Goal: Task Accomplishment & Management: Manage account settings

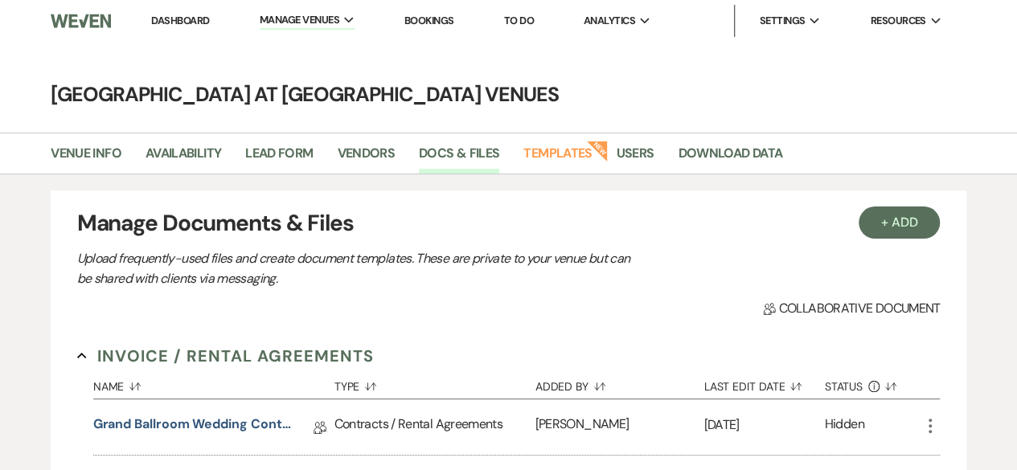
click at [189, 20] on link "Dashboard" at bounding box center [180, 21] width 58 height 14
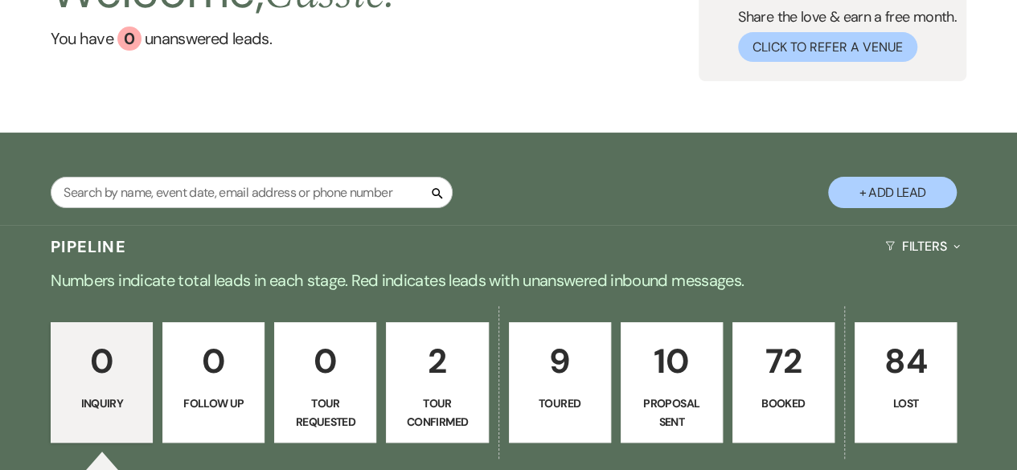
scroll to position [322, 0]
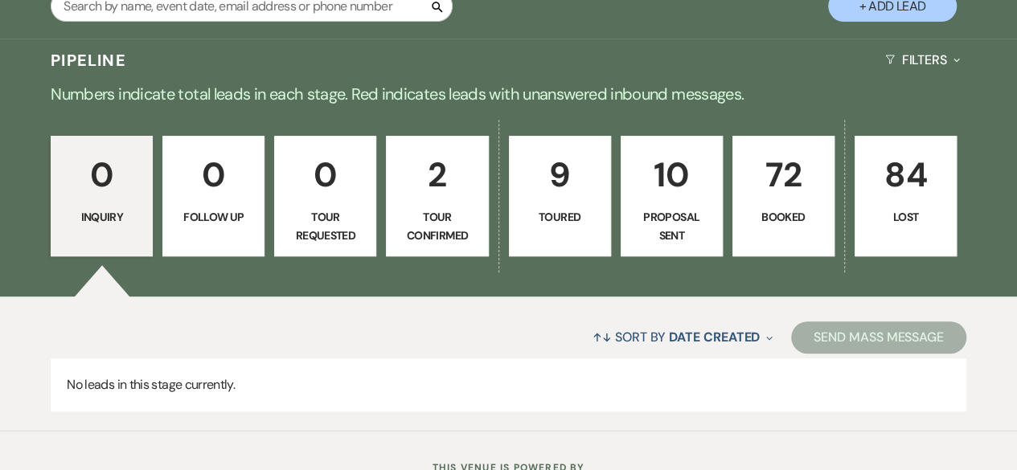
click at [807, 173] on p "72" at bounding box center [783, 175] width 81 height 54
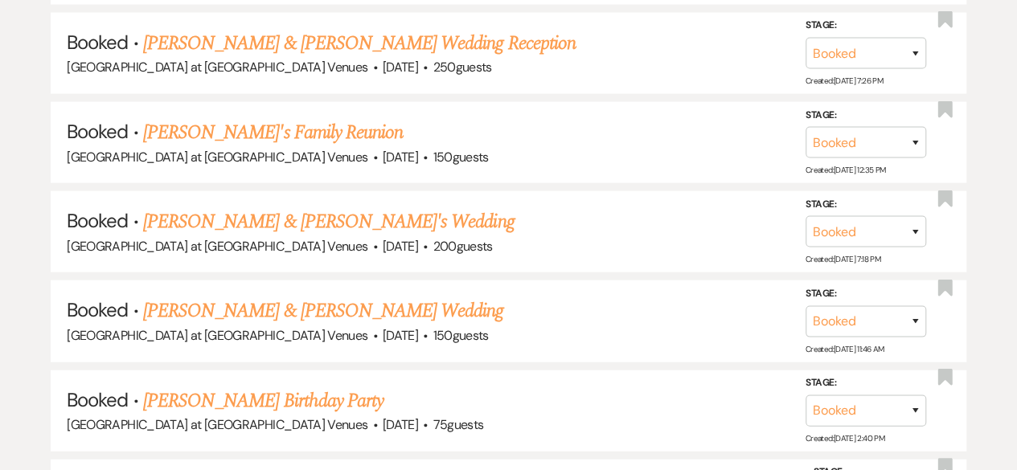
scroll to position [1793, 0]
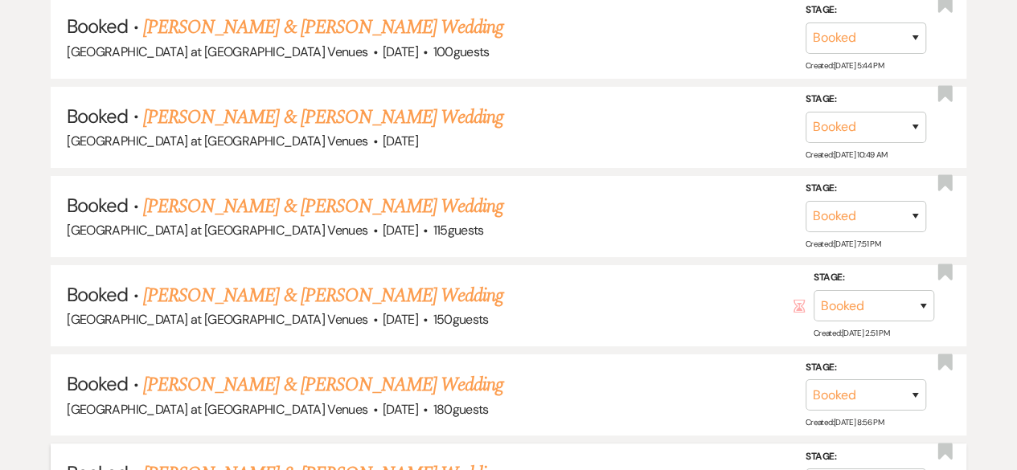
scroll to position [3160, 0]
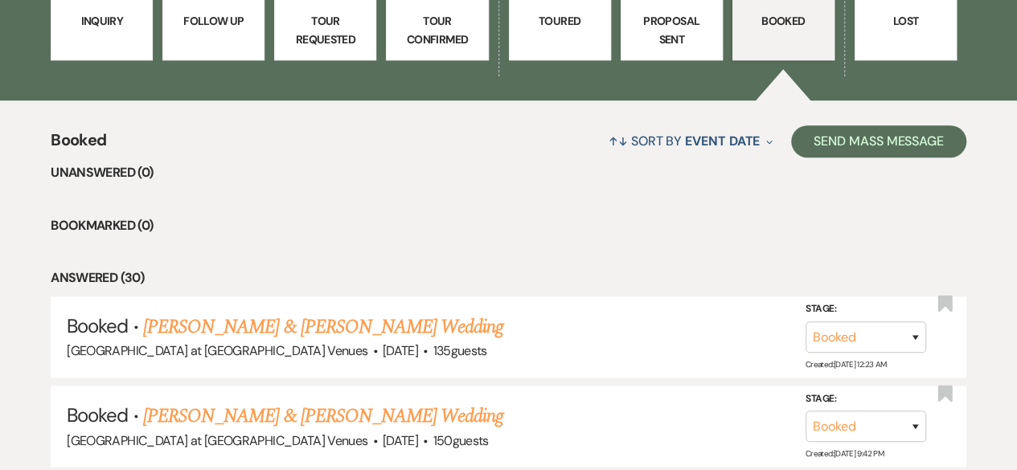
scroll to position [345, 0]
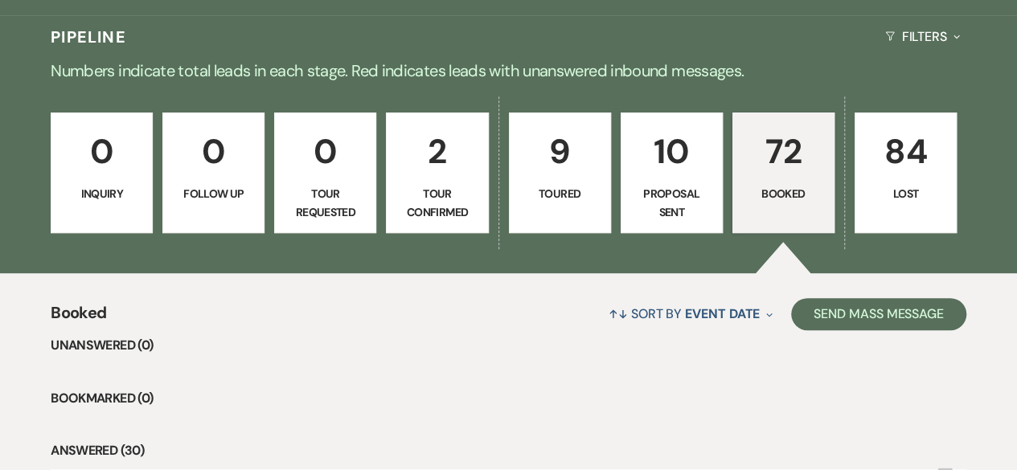
click at [449, 191] on p "Tour Confirmed" at bounding box center [436, 203] width 81 height 36
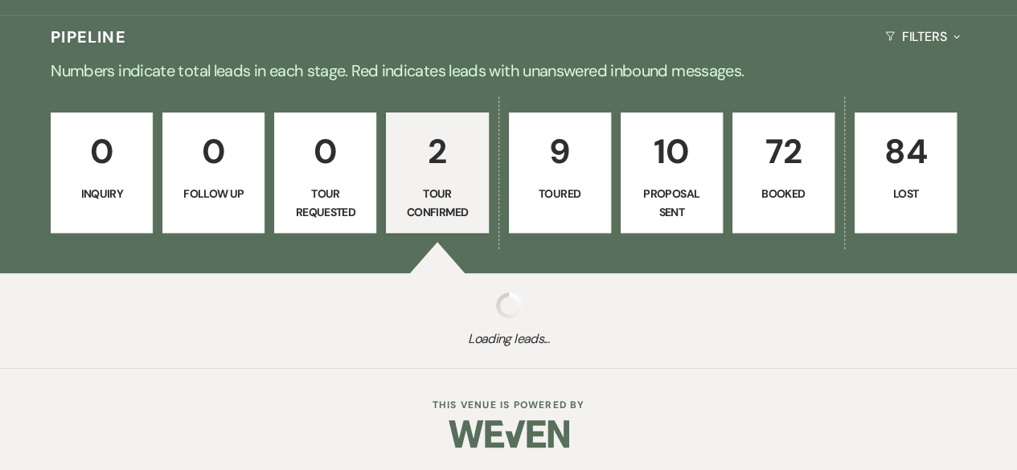
select select "4"
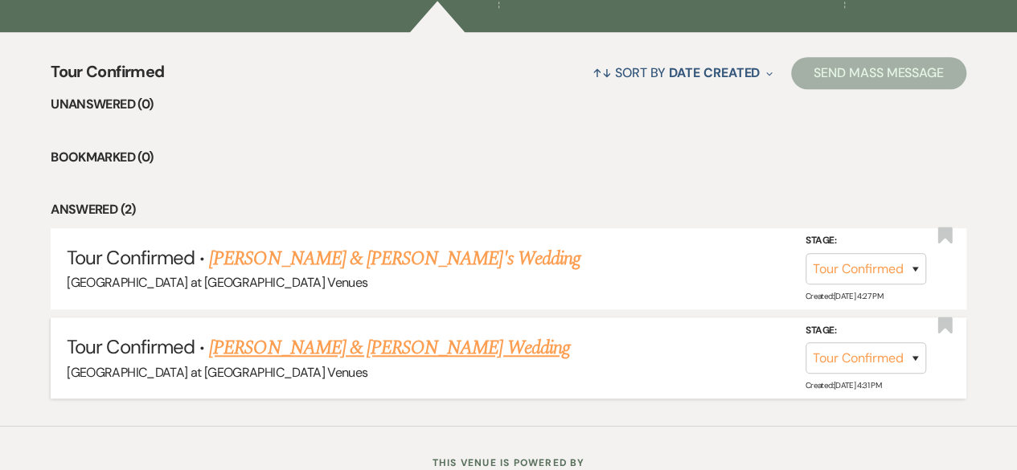
scroll to position [345, 0]
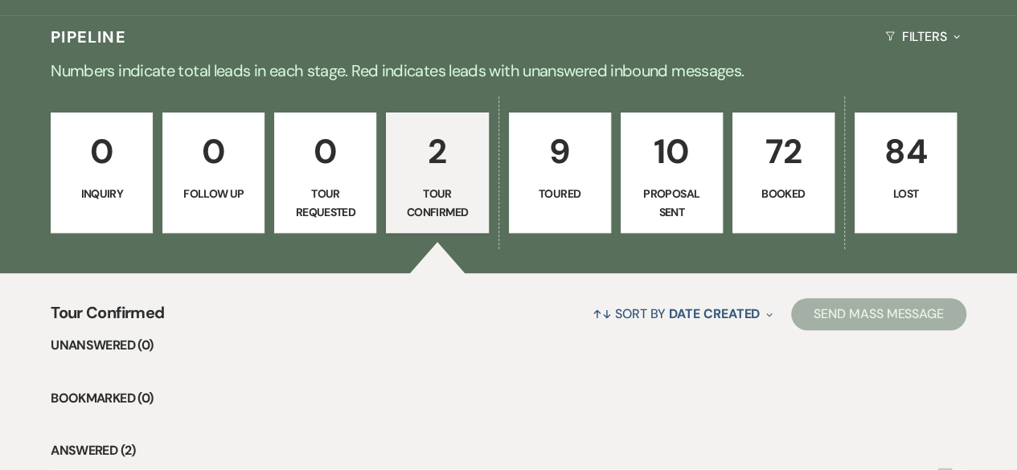
click at [552, 185] on p "Toured" at bounding box center [560, 194] width 81 height 18
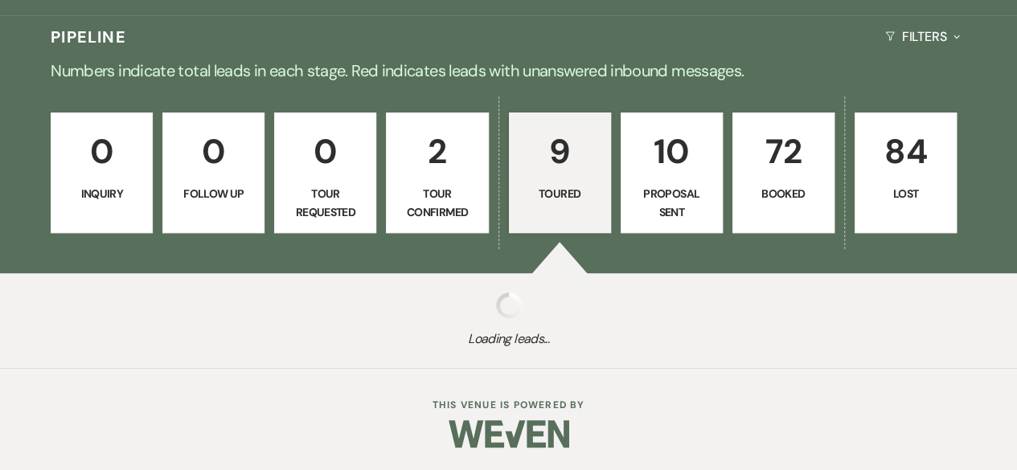
select select "5"
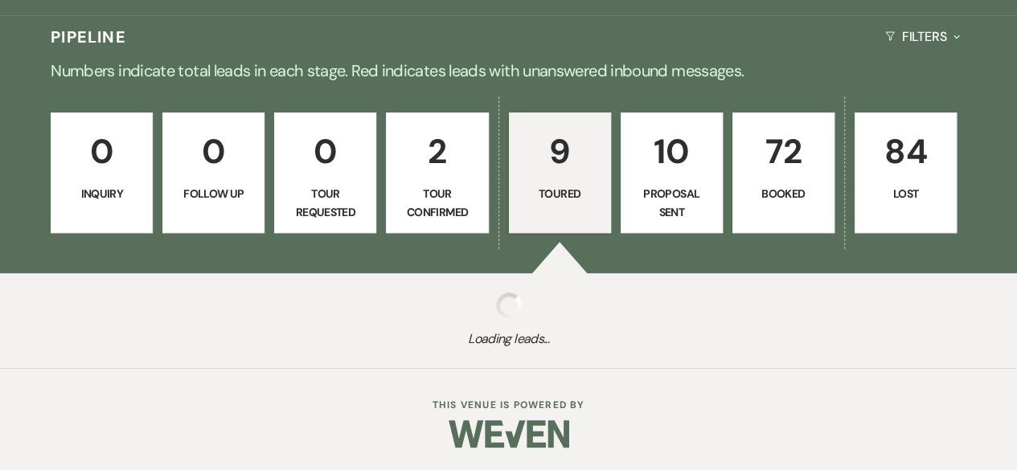
select select "5"
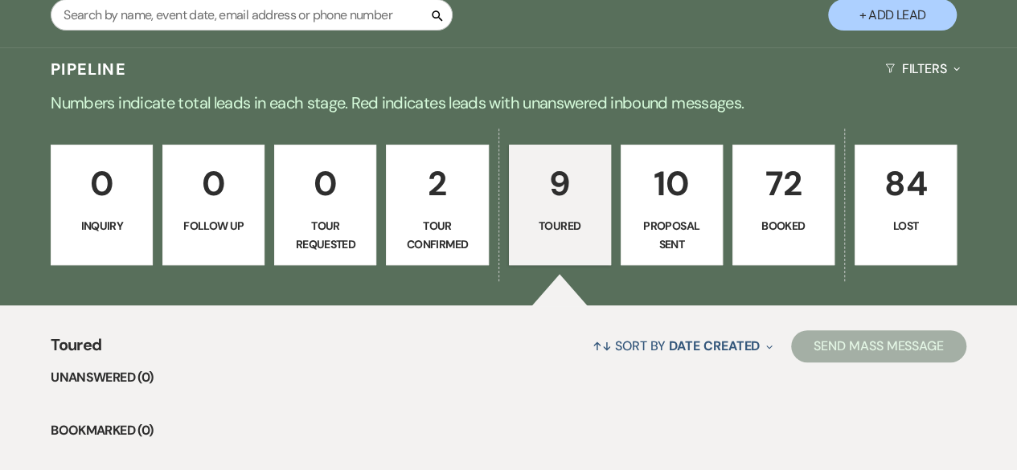
scroll to position [301, 0]
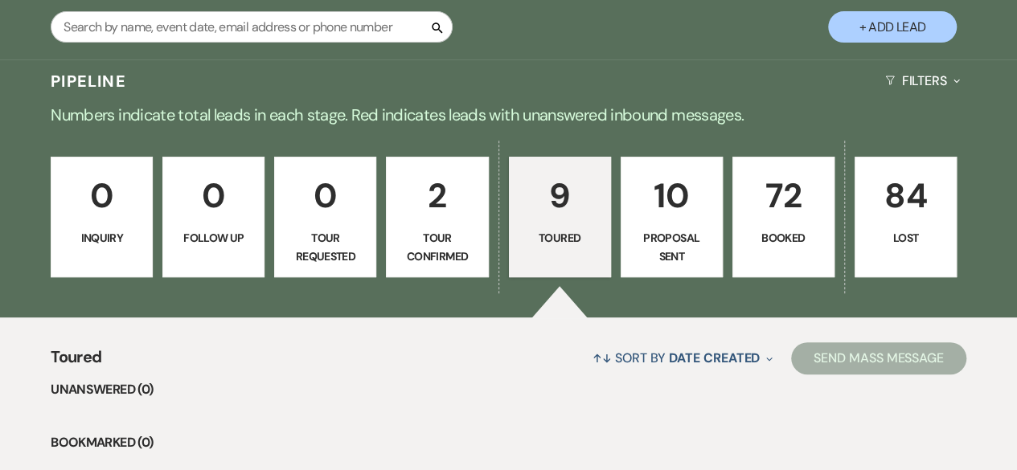
click at [672, 212] on p "10" at bounding box center [671, 196] width 81 height 54
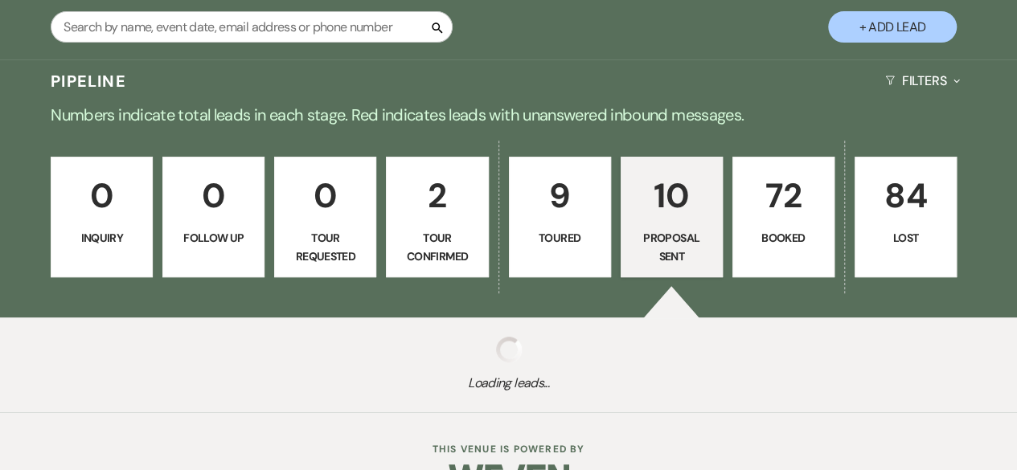
select select "6"
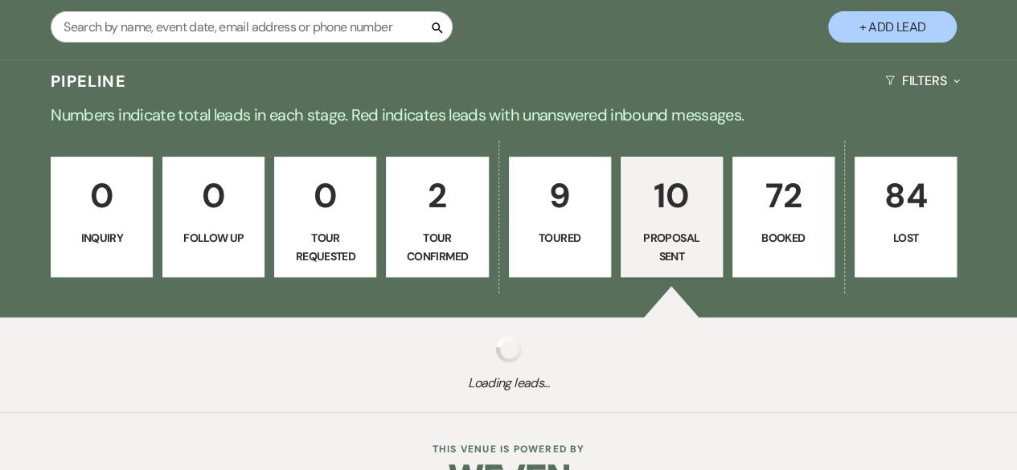
select select "6"
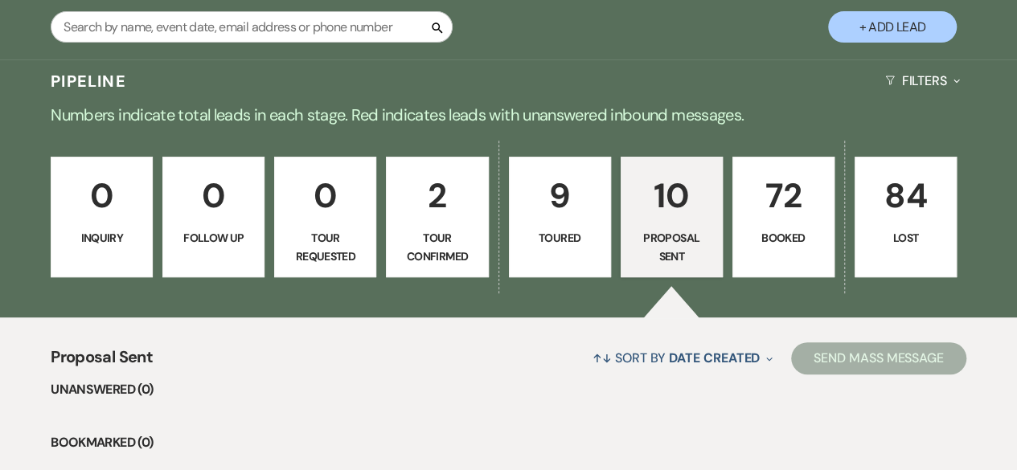
scroll to position [542, 0]
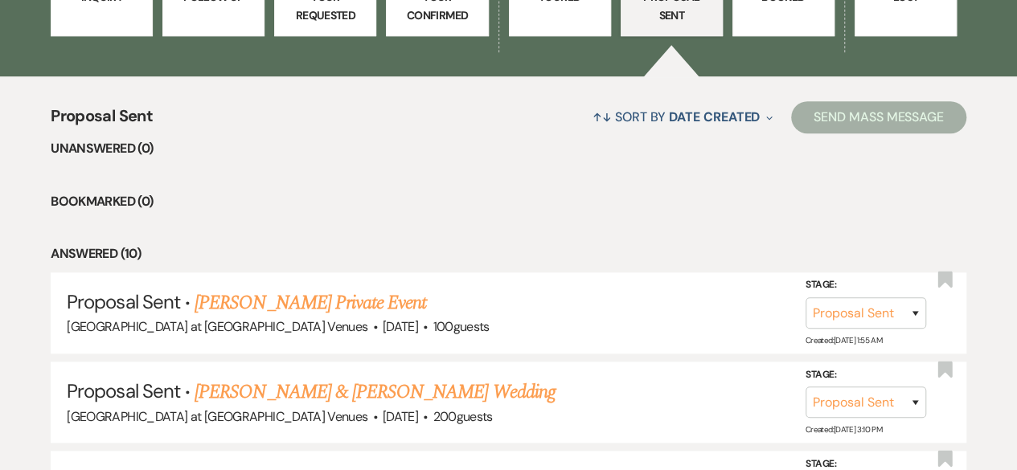
click at [294, 296] on link "[PERSON_NAME] Private Event" at bounding box center [311, 303] width 232 height 29
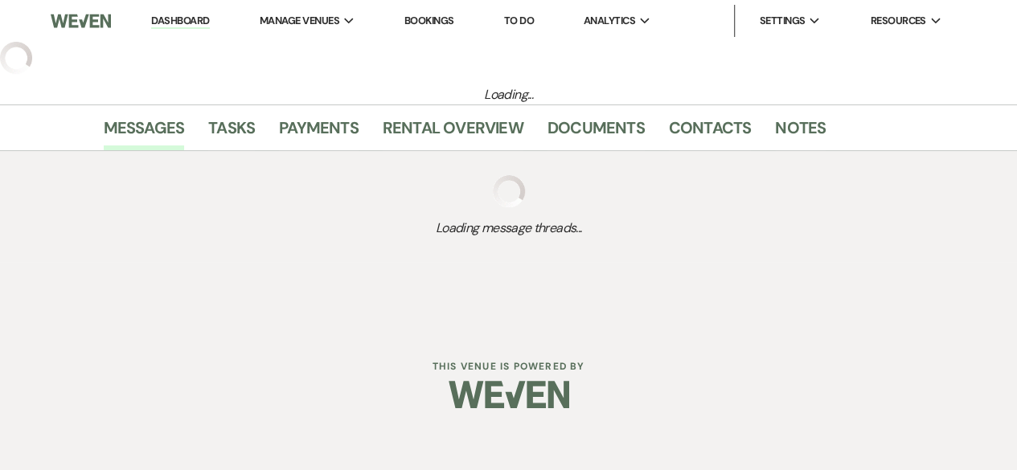
select select "6"
select select "13"
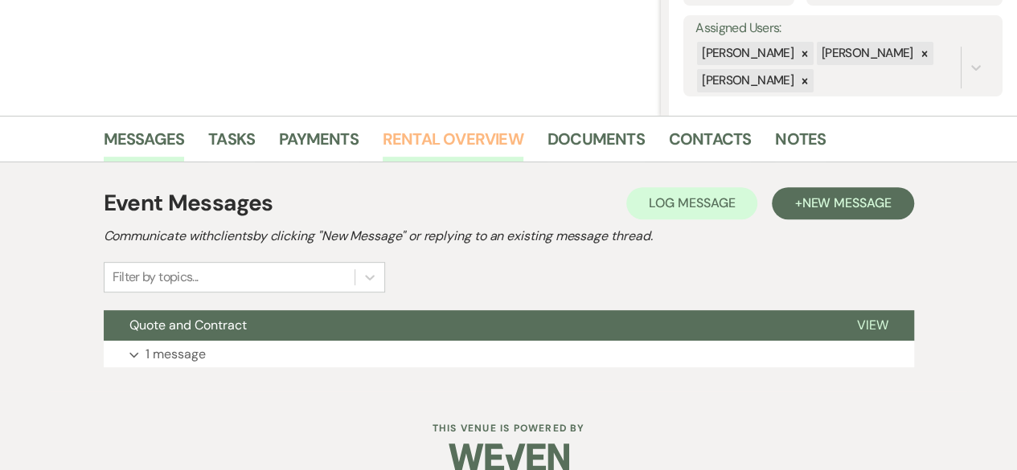
scroll to position [312, 0]
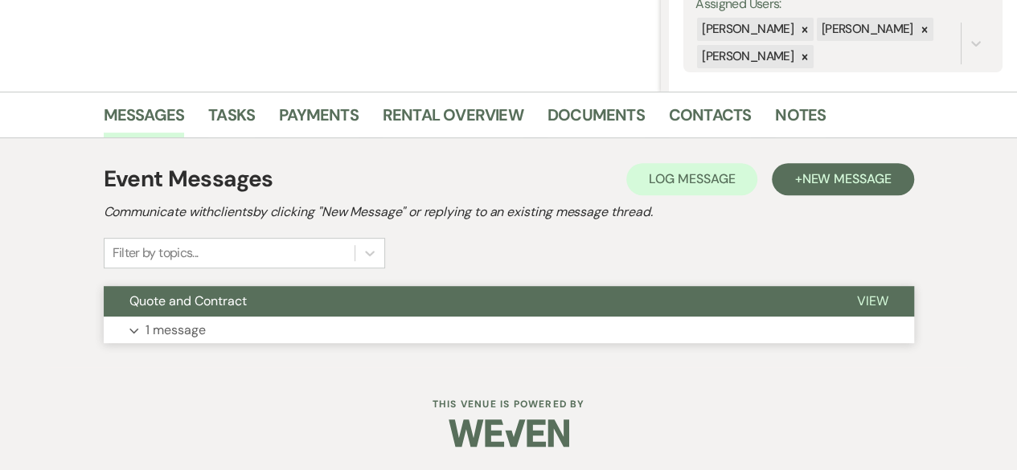
click at [176, 336] on p "1 message" at bounding box center [176, 330] width 60 height 21
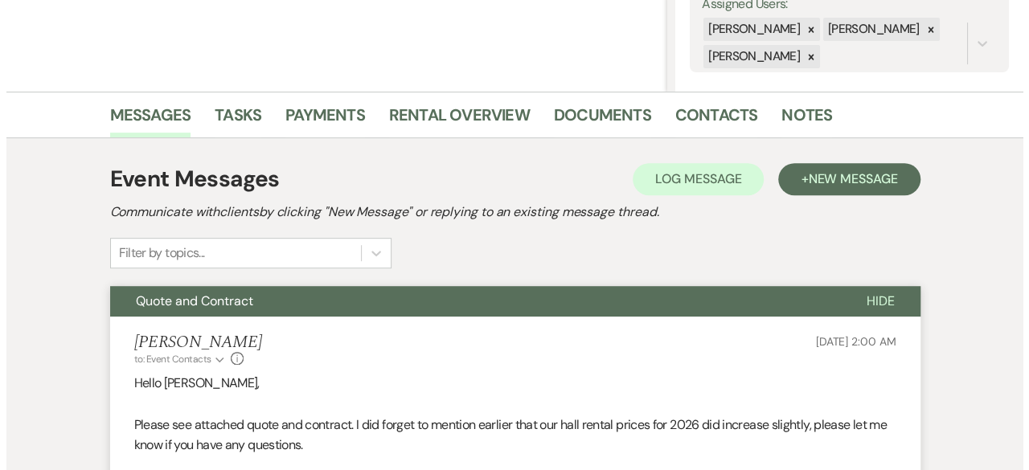
scroll to position [611, 0]
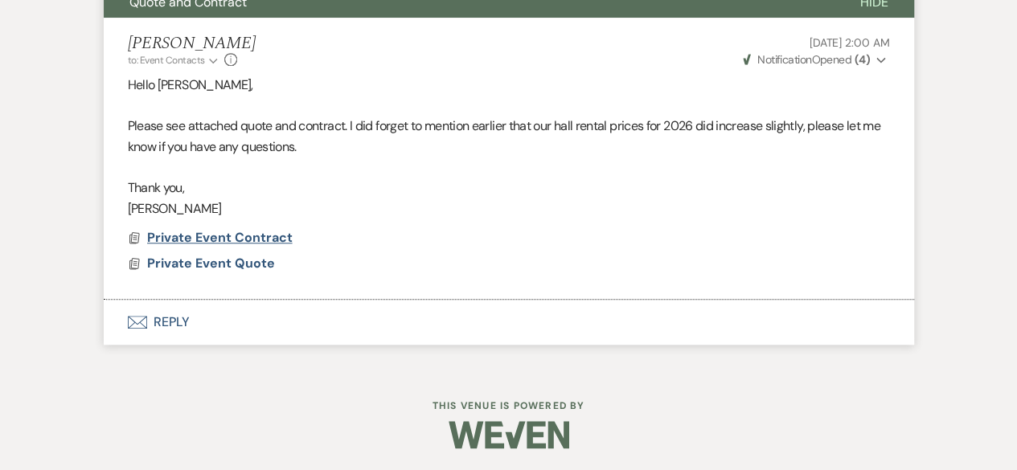
click at [249, 232] on span "Private Event Contract" at bounding box center [220, 237] width 146 height 17
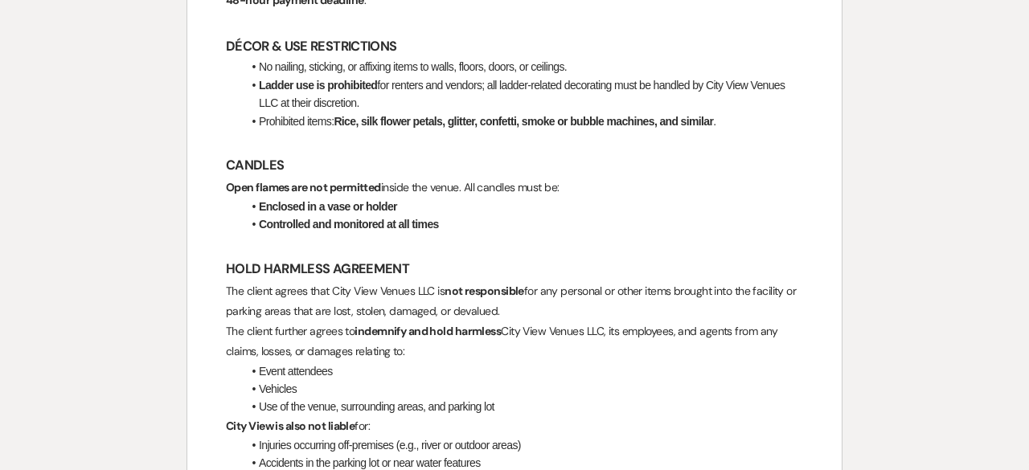
scroll to position [3011, 0]
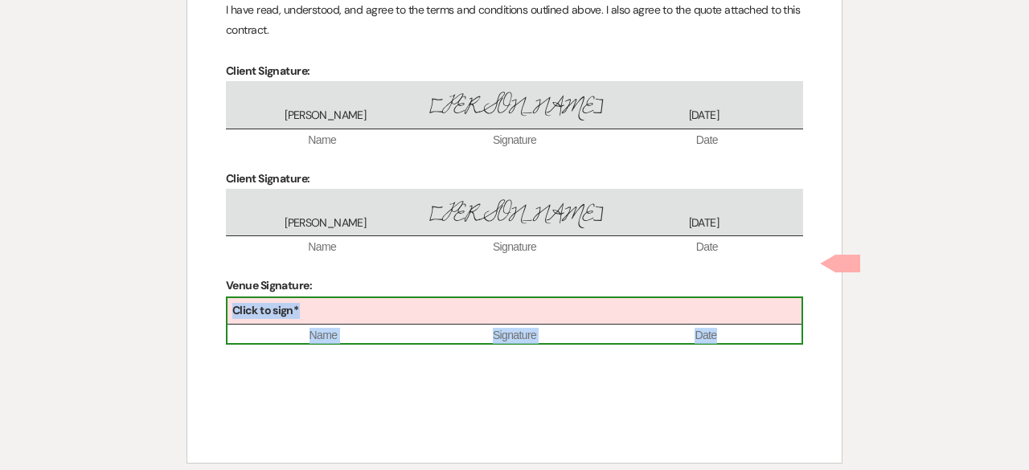
click at [314, 298] on div "Click to sign*" at bounding box center [515, 311] width 574 height 27
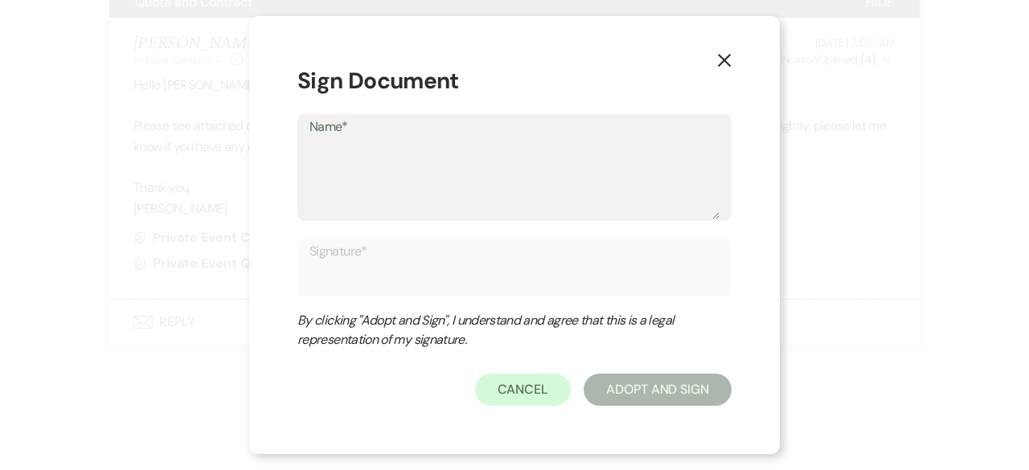
type textarea "C"
type input "C"
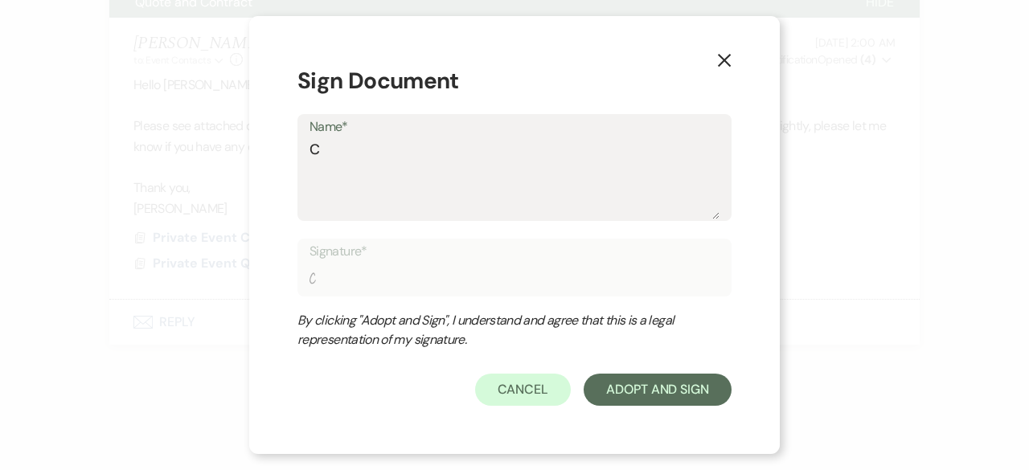
type textarea "Ca"
type input "Ca"
type textarea "Cas"
type input "Cas"
type textarea "[PERSON_NAME]"
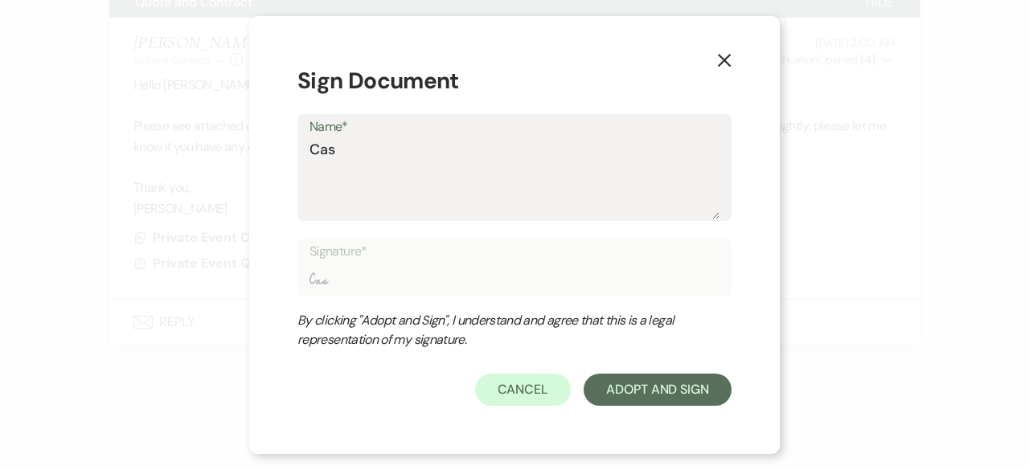
type input "[PERSON_NAME]"
type textarea "Cassi"
type input "Cassi"
type textarea "Cassiew"
type input "Cassiew"
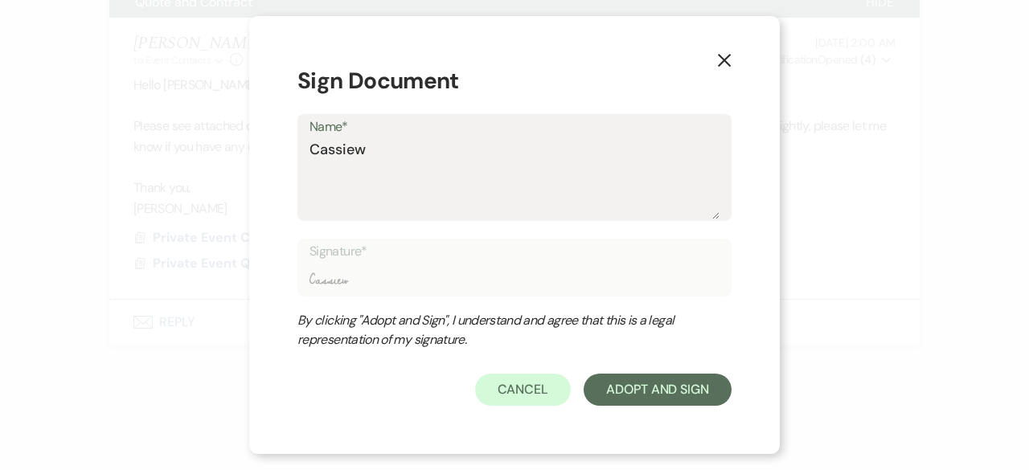
type textarea "Cassiew"
type input "Cassiew"
type textarea "Cassiew"
type input "Cassiew"
type textarea "Cassie"
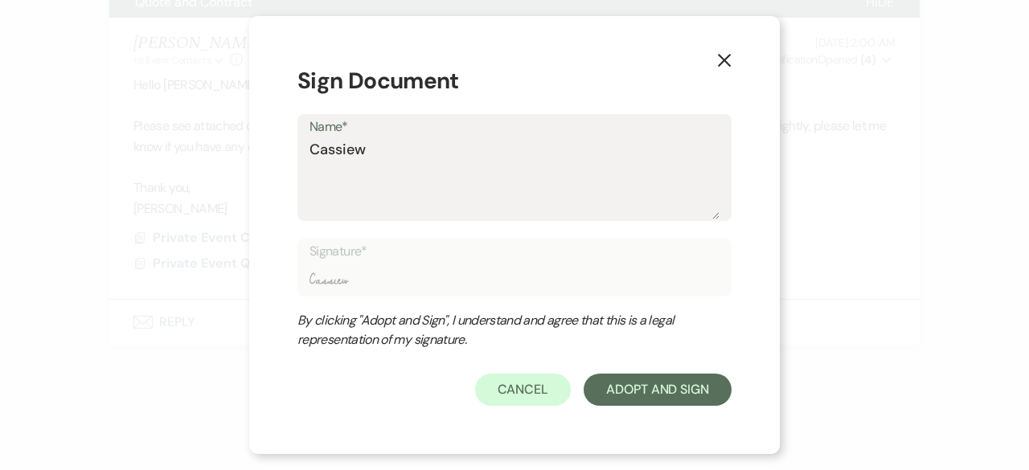
type input "Cassie"
type textarea "Cassie"
type input "Cassie"
type textarea "Cassie Y"
type input "Cassie Y"
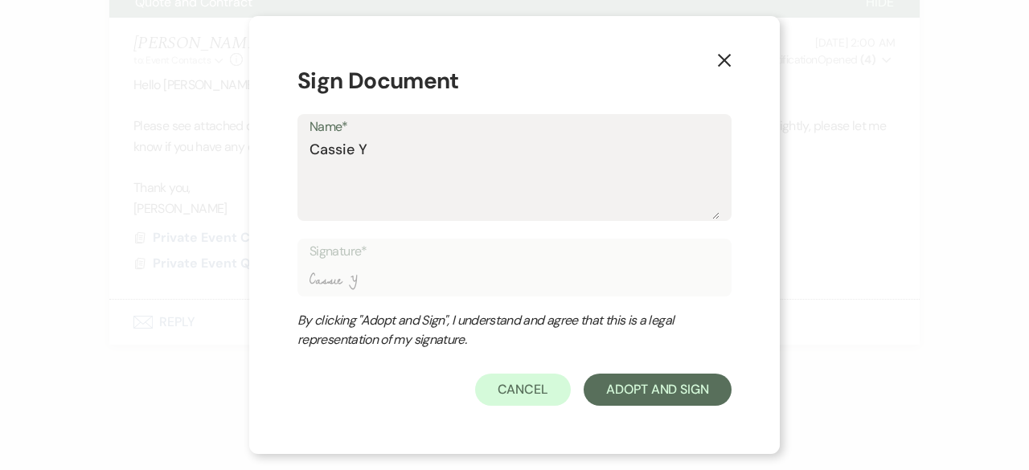
type textarea "[PERSON_NAME]"
type input "[PERSON_NAME]"
type textarea "Cassie You"
type input "Cassie You"
type textarea "[PERSON_NAME]"
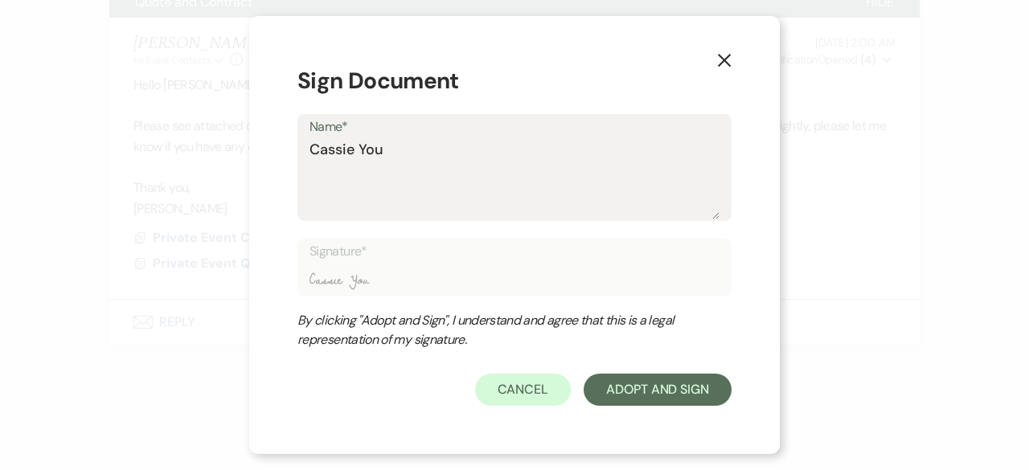
type input "[PERSON_NAME]"
type textarea "[PERSON_NAME]"
type input "[PERSON_NAME]"
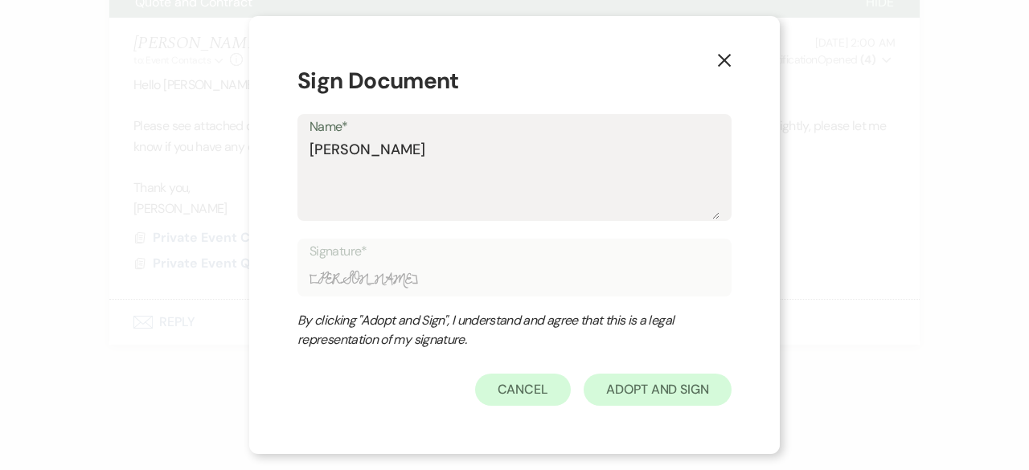
type textarea "[PERSON_NAME]"
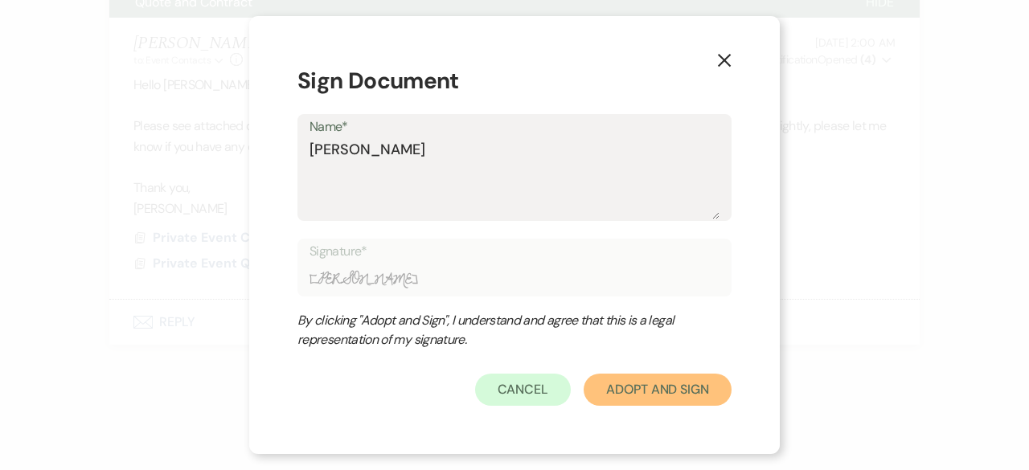
click at [641, 380] on button "Adopt And Sign" at bounding box center [658, 390] width 148 height 32
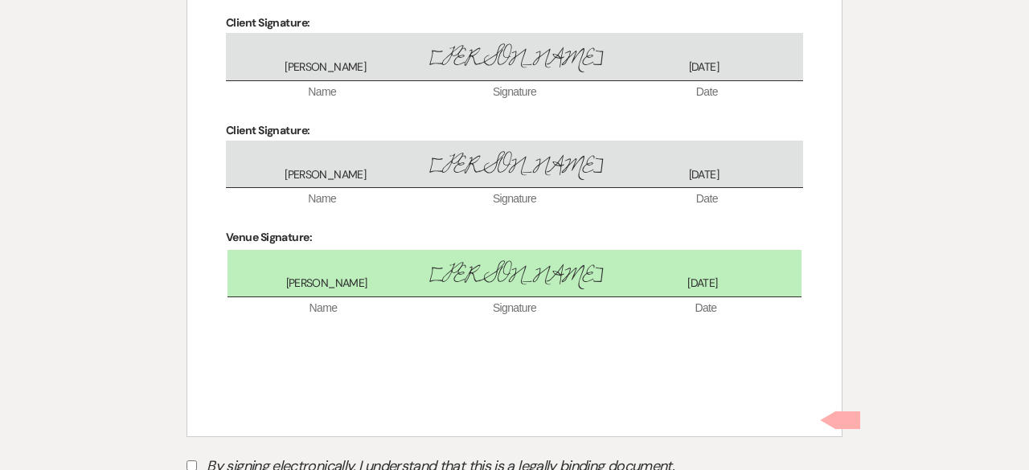
scroll to position [3080, 0]
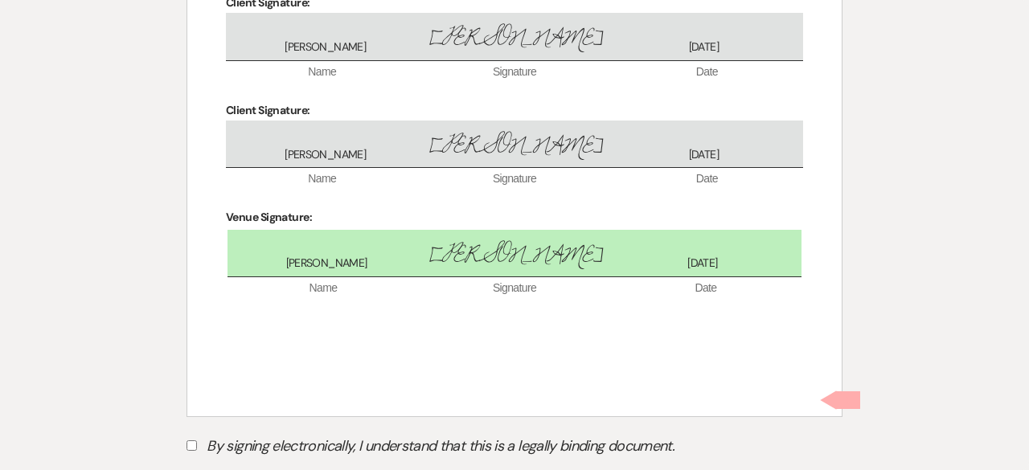
click at [190, 441] on input "By signing electronically, I understand that this is a legally binding document." at bounding box center [192, 446] width 10 height 10
checkbox input "true"
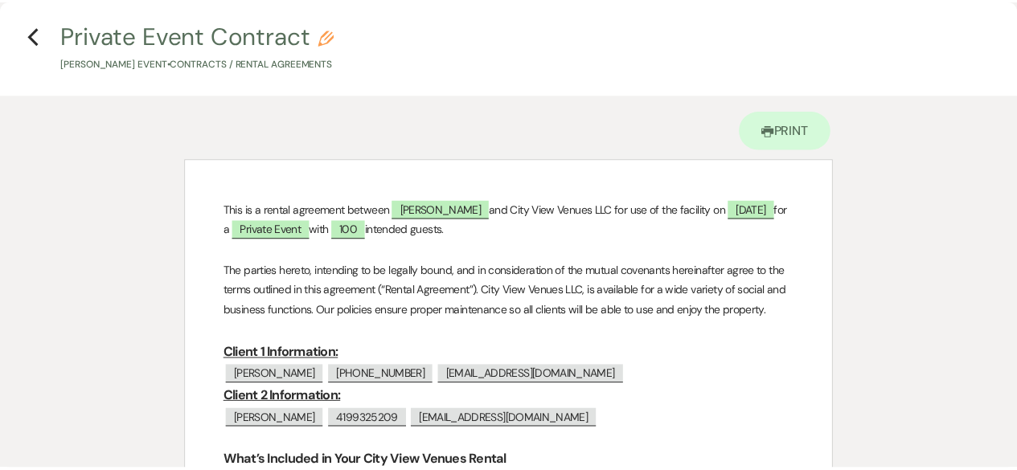
scroll to position [0, 0]
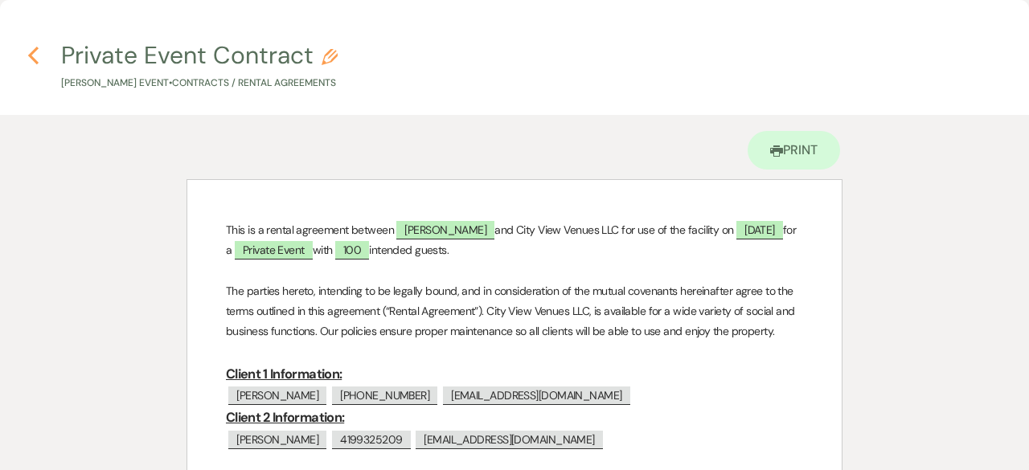
click at [28, 54] on icon "Previous" at bounding box center [33, 55] width 12 height 19
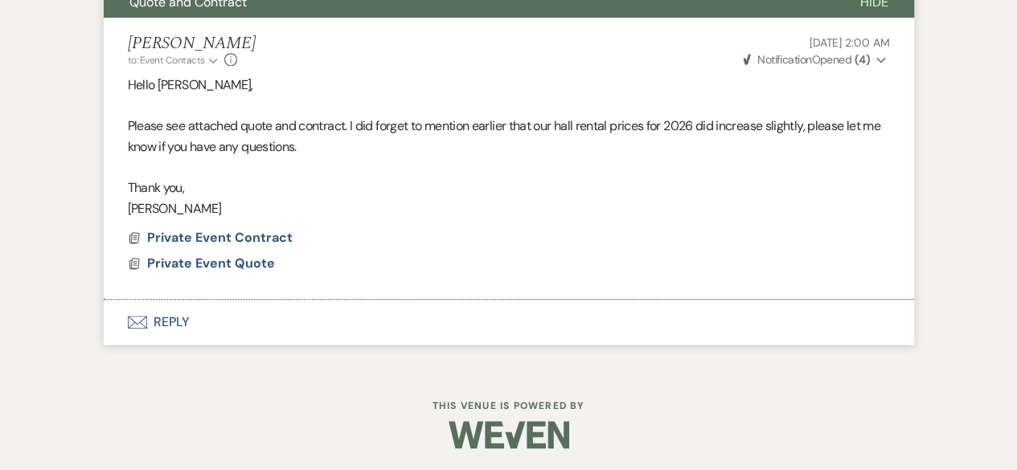
click at [162, 327] on button "Envelope Reply" at bounding box center [509, 322] width 811 height 45
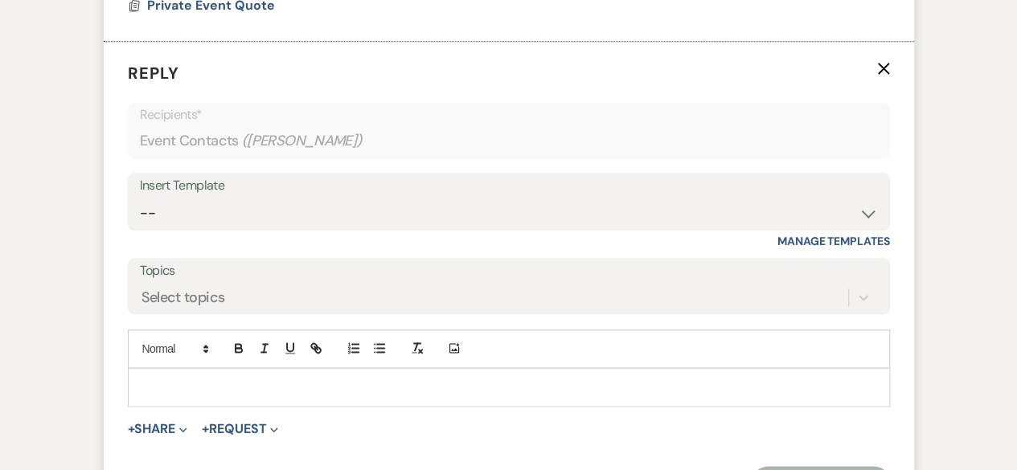
scroll to position [870, 0]
click at [202, 375] on div at bounding box center [509, 386] width 761 height 37
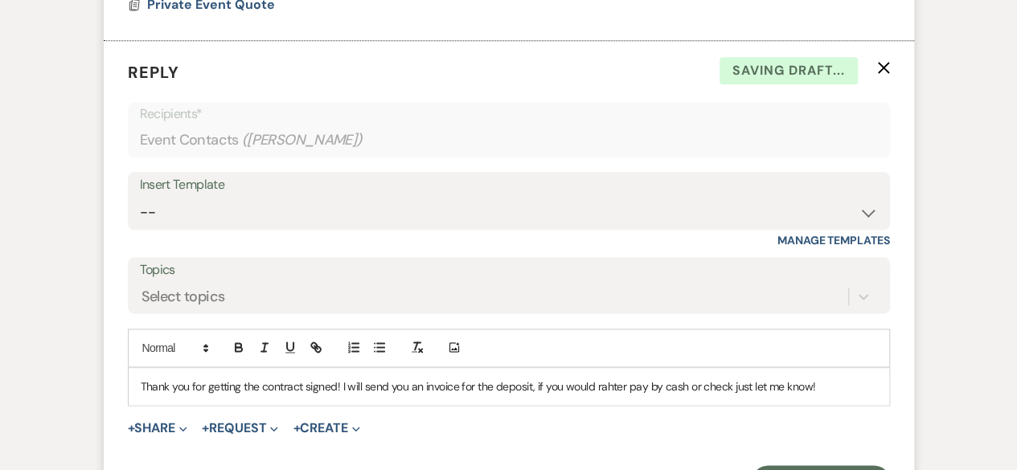
click at [617, 385] on p "Thank you for getting the contract signed! I will send you an invoice for the d…" at bounding box center [509, 387] width 737 height 18
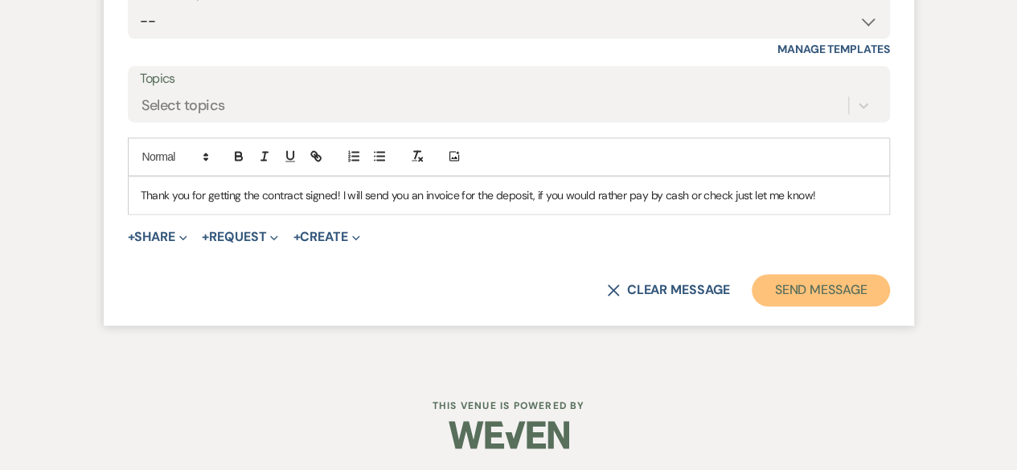
click at [807, 290] on button "Send Message" at bounding box center [821, 290] width 138 height 32
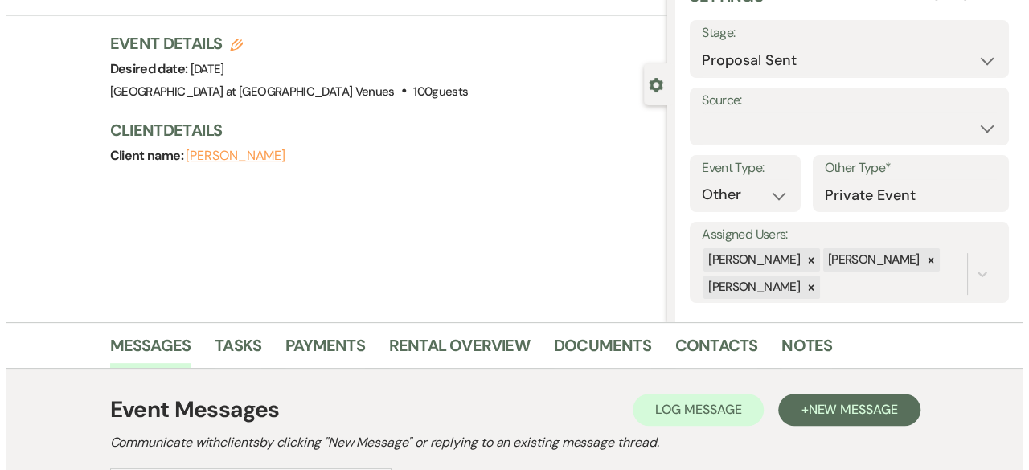
scroll to position [3, 0]
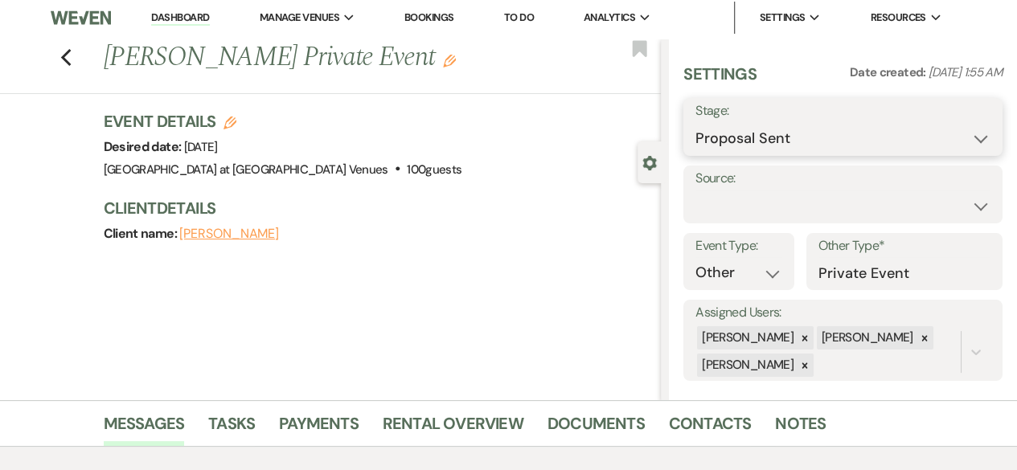
click at [974, 138] on select "Inquiry Follow Up Tour Requested Tour Confirmed Toured Proposal Sent Booked Lost" at bounding box center [843, 138] width 295 height 31
select select "7"
click at [696, 123] on select "Inquiry Follow Up Tour Requested Tour Confirmed Toured Proposal Sent Booked Lost" at bounding box center [843, 138] width 295 height 31
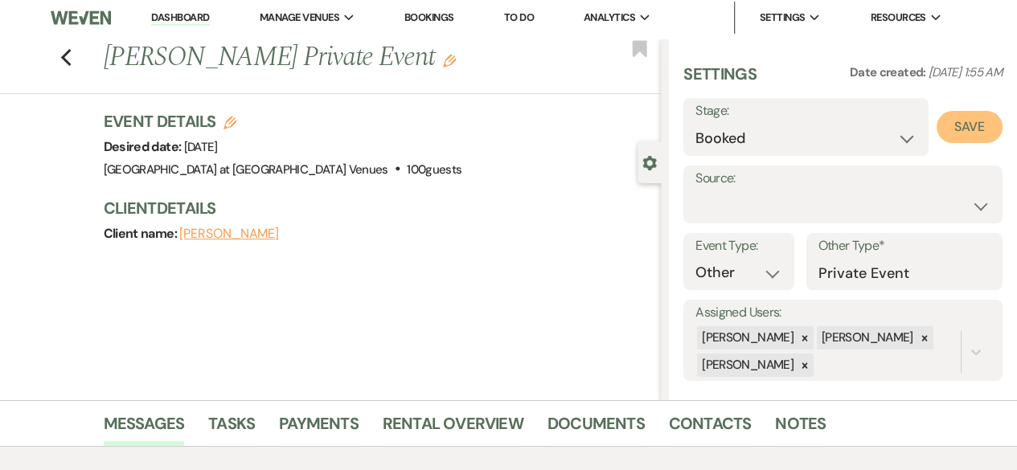
click at [964, 121] on button "Save" at bounding box center [970, 127] width 66 height 32
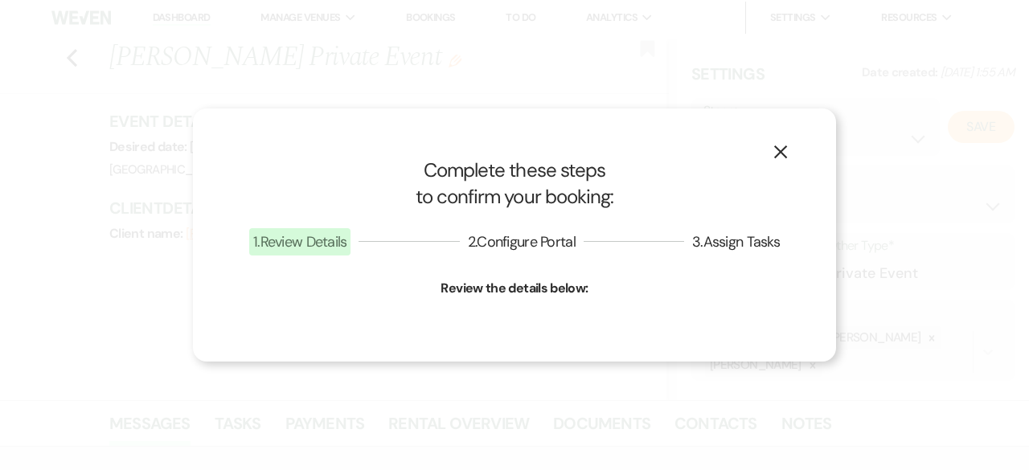
select select "13"
select select "783"
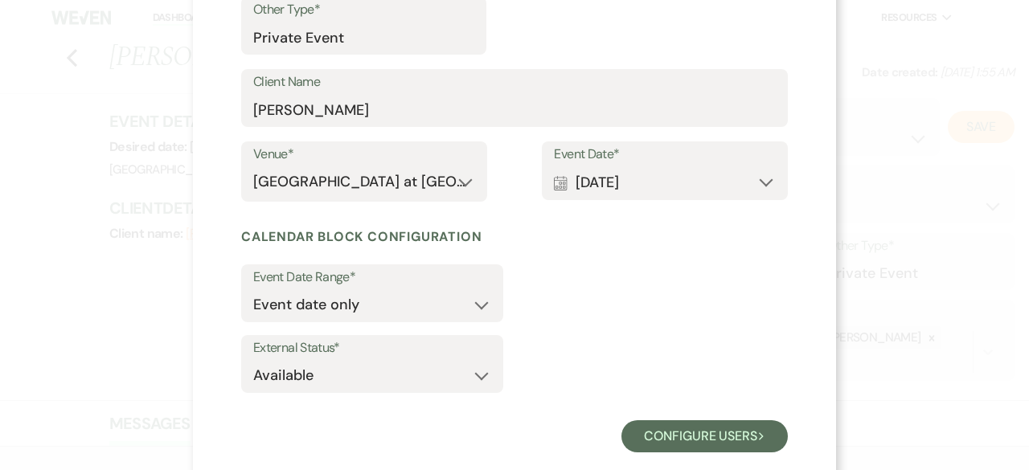
scroll to position [311, 0]
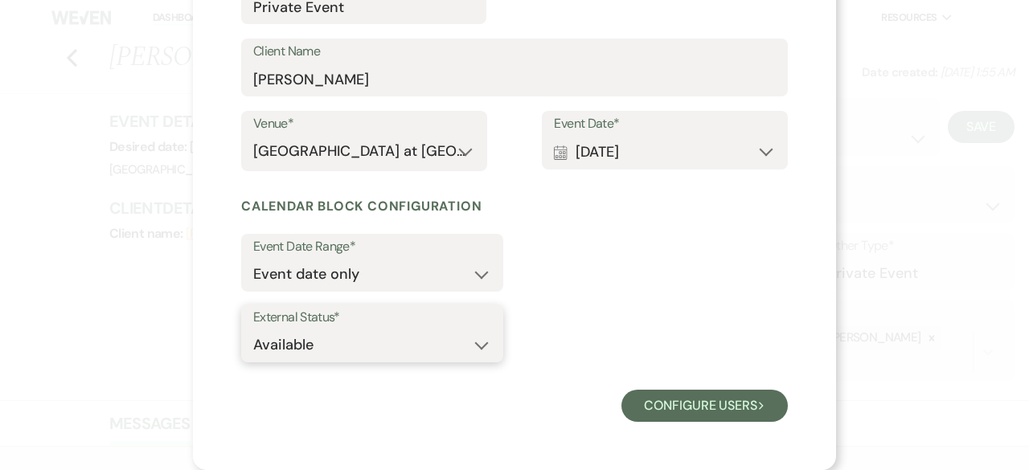
click at [475, 346] on select "Available Unavailable" at bounding box center [372, 345] width 238 height 31
select select "false"
click at [253, 330] on select "Available Unavailable" at bounding box center [372, 345] width 238 height 31
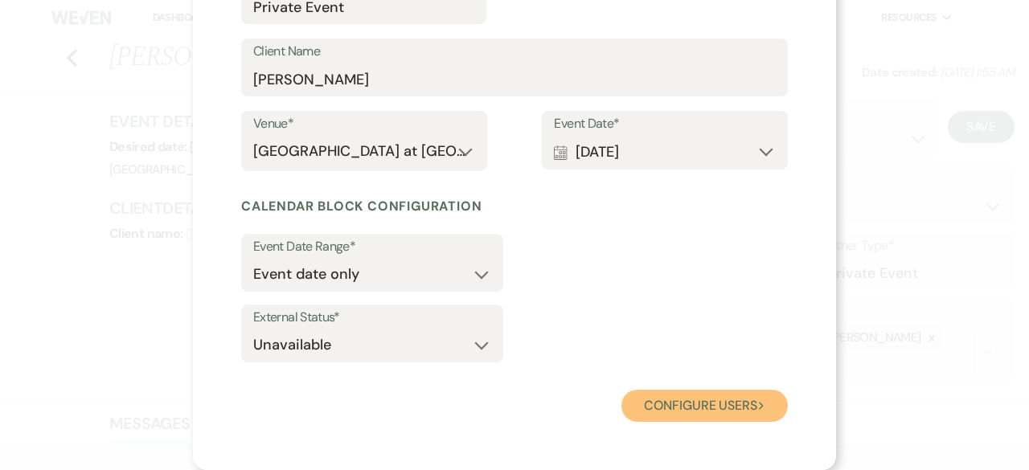
click at [733, 413] on button "Configure users Next" at bounding box center [705, 406] width 166 height 32
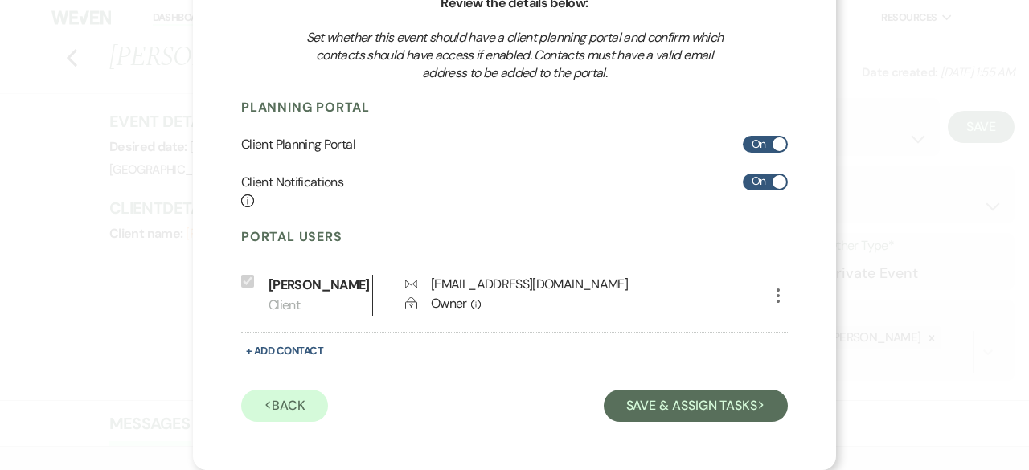
scroll to position [197, 0]
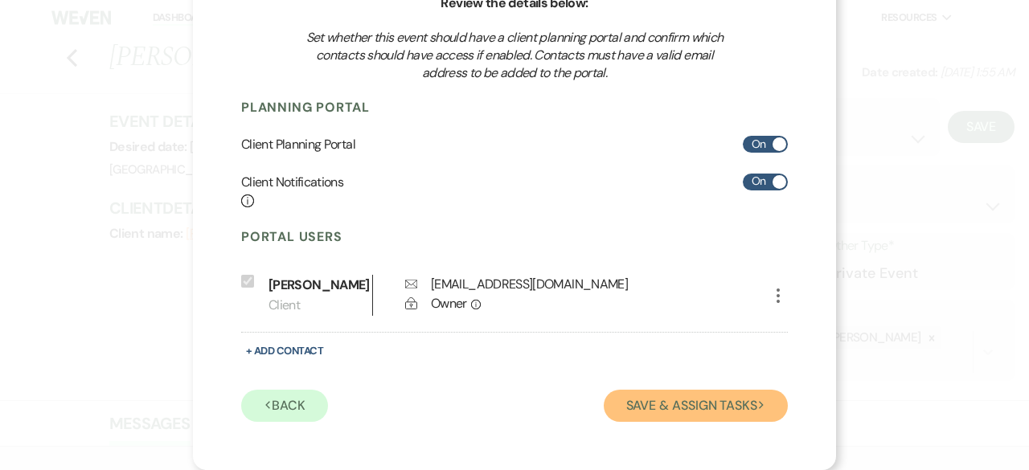
click at [722, 406] on button "Save & Assign Tasks Next" at bounding box center [696, 406] width 184 height 32
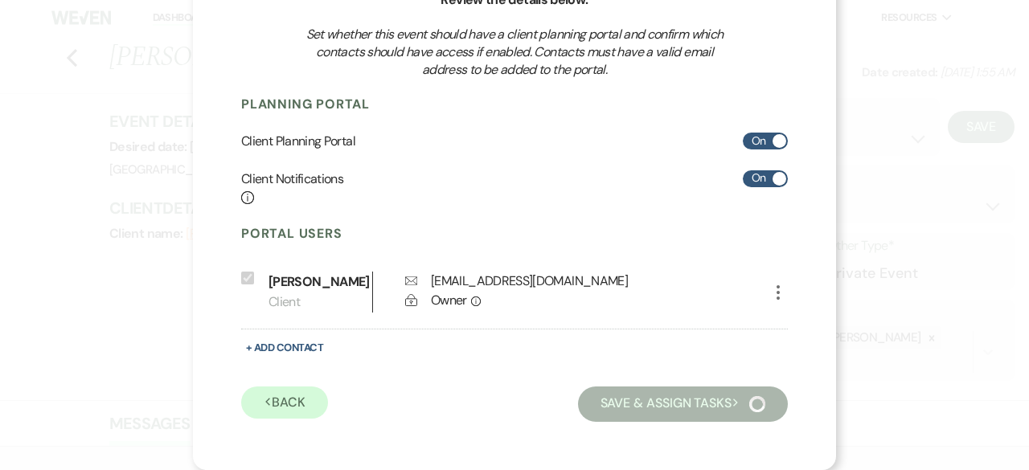
scroll to position [161, 0]
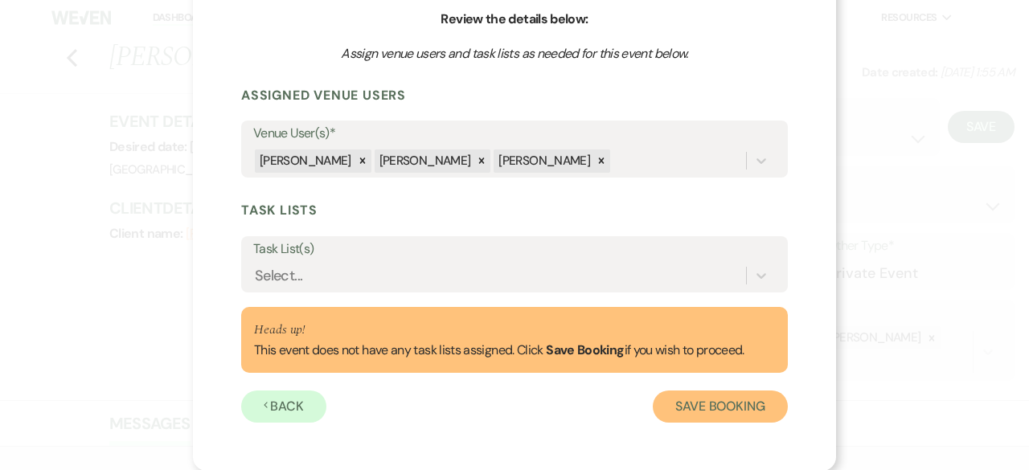
click at [722, 406] on button "Save Booking" at bounding box center [720, 407] width 135 height 32
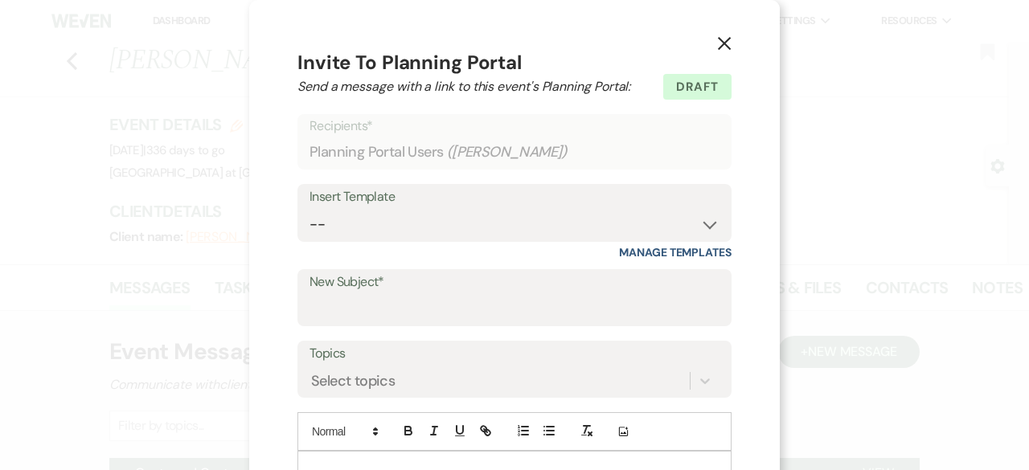
click at [715, 26] on div "X Invite To Planning Portal Send a message with a link to this event's Planning…" at bounding box center [514, 353] width 531 height 707
click at [717, 44] on icon "X" at bounding box center [724, 43] width 14 height 14
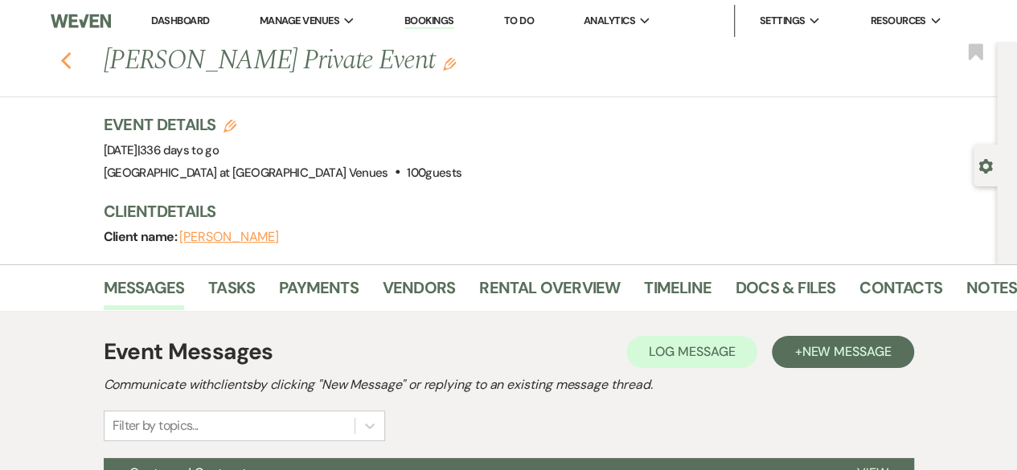
click at [69, 55] on icon "Previous" at bounding box center [66, 60] width 12 height 19
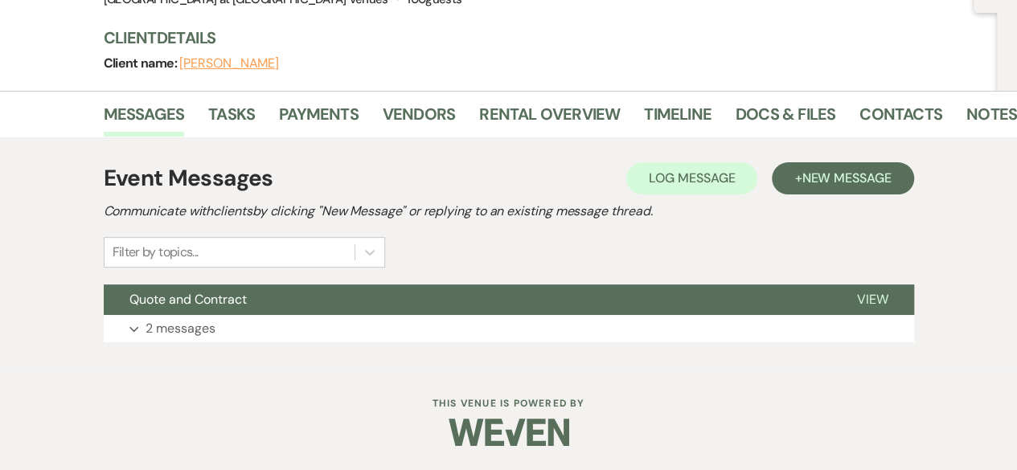
select select "6"
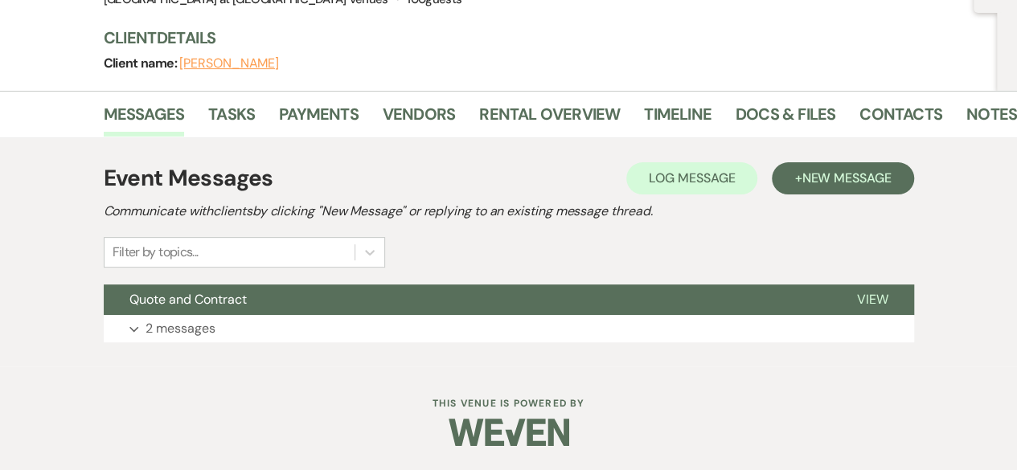
select select "6"
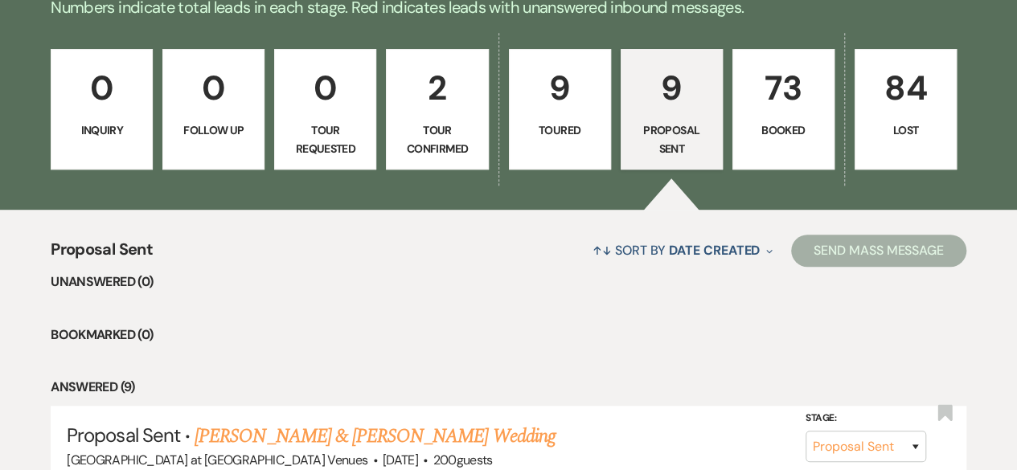
scroll to position [381, 0]
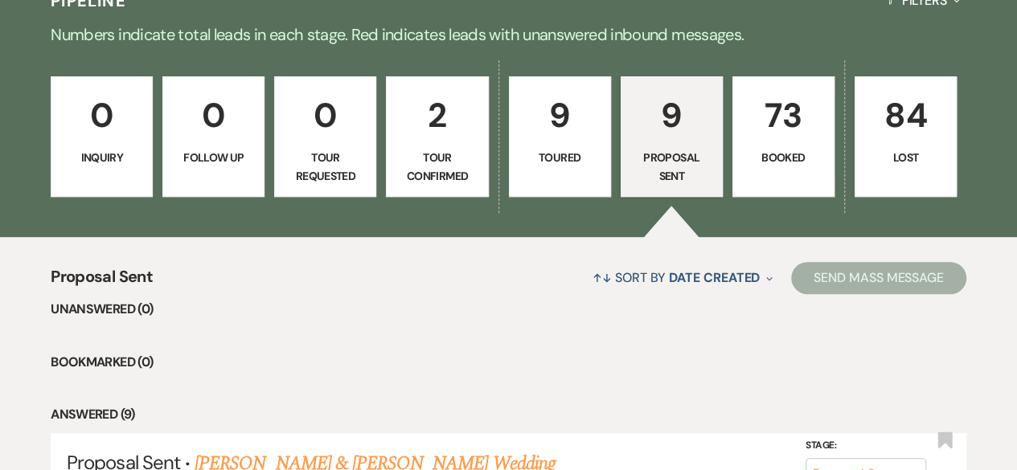
click at [783, 124] on p "73" at bounding box center [783, 115] width 81 height 54
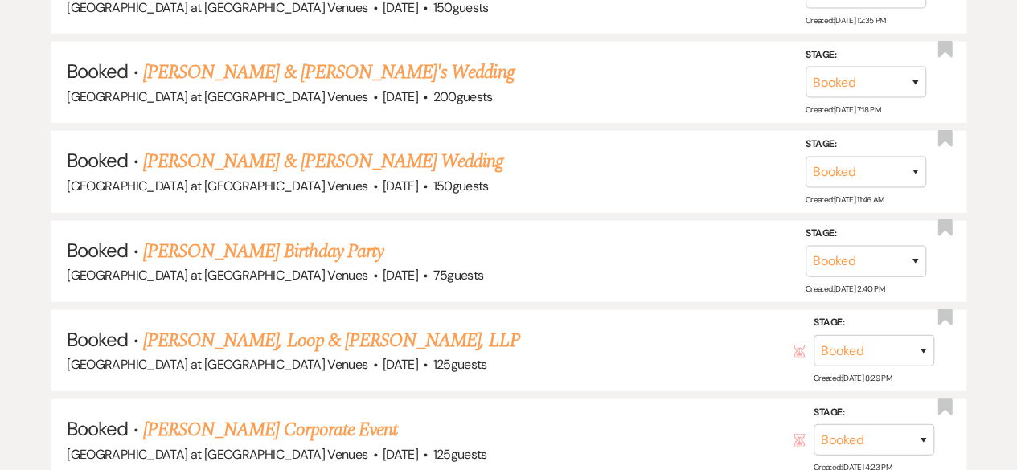
scroll to position [1990, 0]
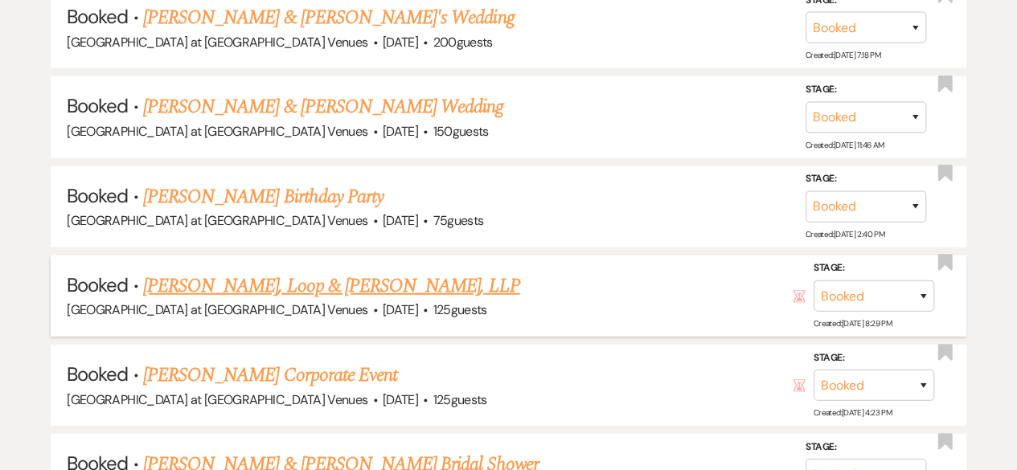
click at [225, 280] on link "[PERSON_NAME], Loop & [PERSON_NAME], LLP" at bounding box center [331, 286] width 377 height 29
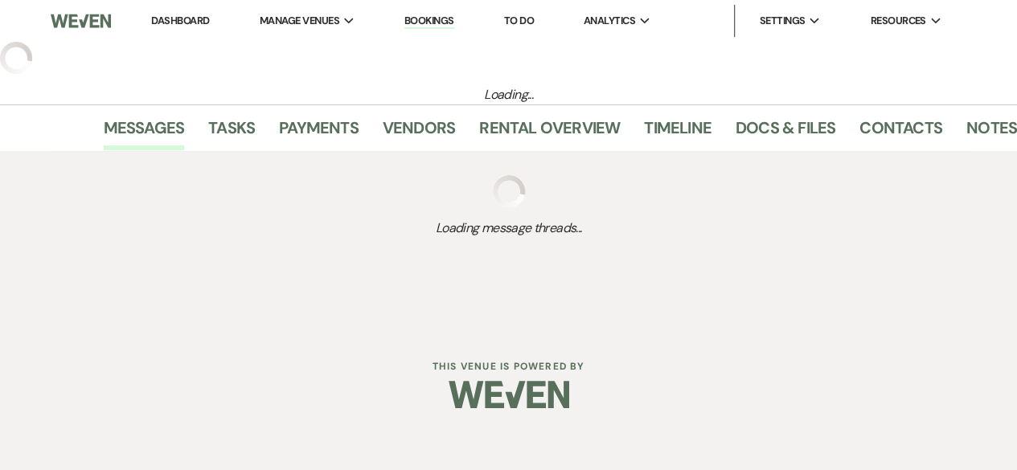
select select "9"
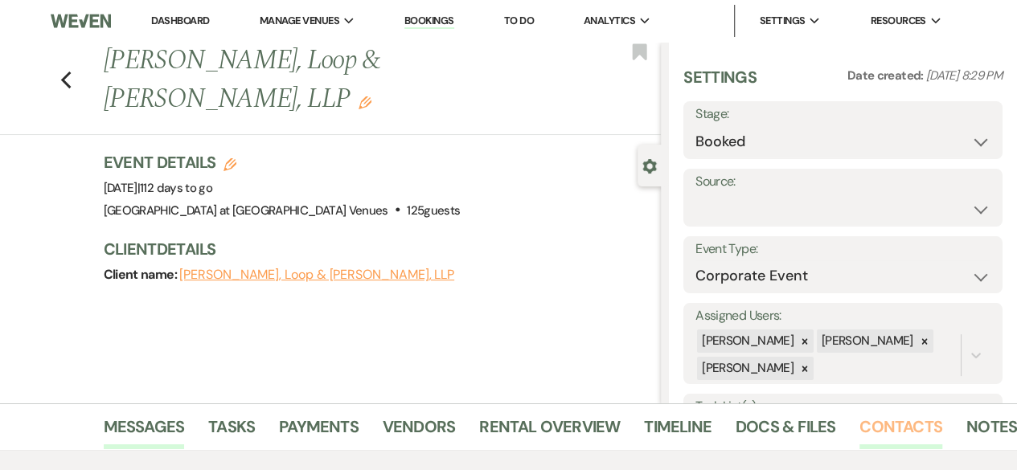
click at [861, 421] on link "Contacts" at bounding box center [901, 431] width 83 height 35
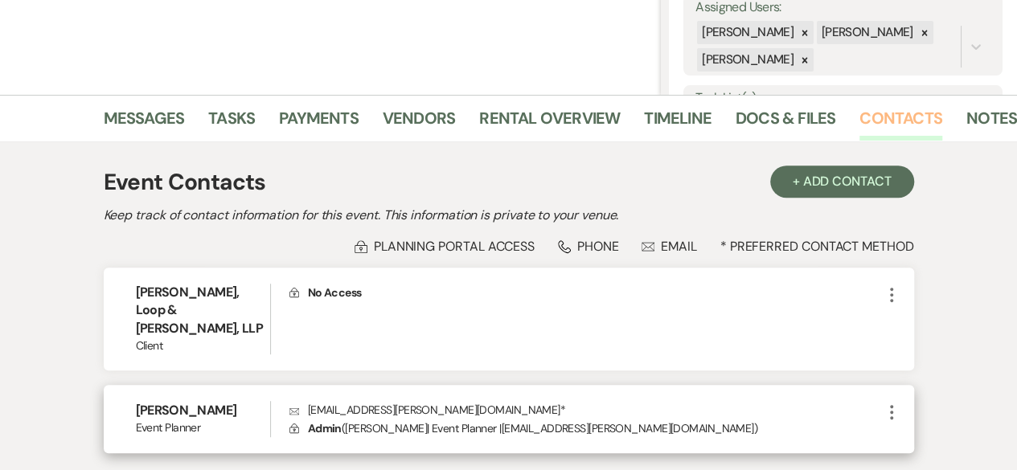
scroll to position [415, 0]
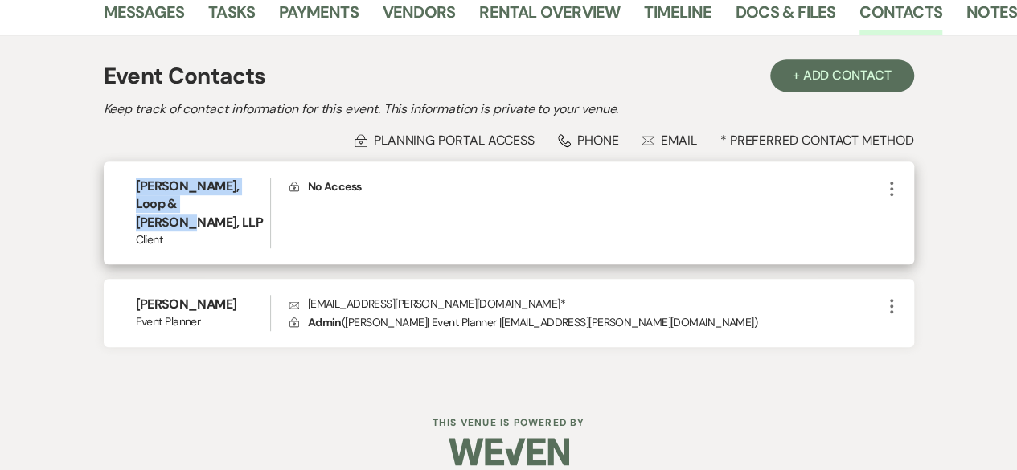
drag, startPoint x: 142, startPoint y: 191, endPoint x: 214, endPoint y: 206, distance: 73.8
click at [214, 206] on h6 "[PERSON_NAME], Loop & [PERSON_NAME], LLP" at bounding box center [203, 205] width 134 height 54
copy h6 "[PERSON_NAME], Loop & [PERSON_NAME], LLP"
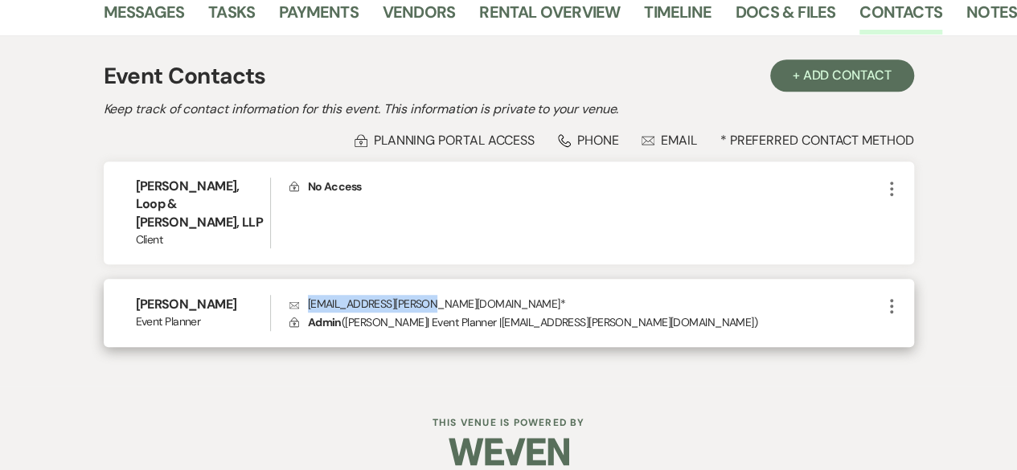
drag, startPoint x: 309, startPoint y: 287, endPoint x: 439, endPoint y: 286, distance: 130.3
click at [439, 295] on p "Envelope [EMAIL_ADDRESS][PERSON_NAME][DOMAIN_NAME] *" at bounding box center [586, 304] width 593 height 18
copy p "[EMAIL_ADDRESS][PERSON_NAME][DOMAIN_NAME]"
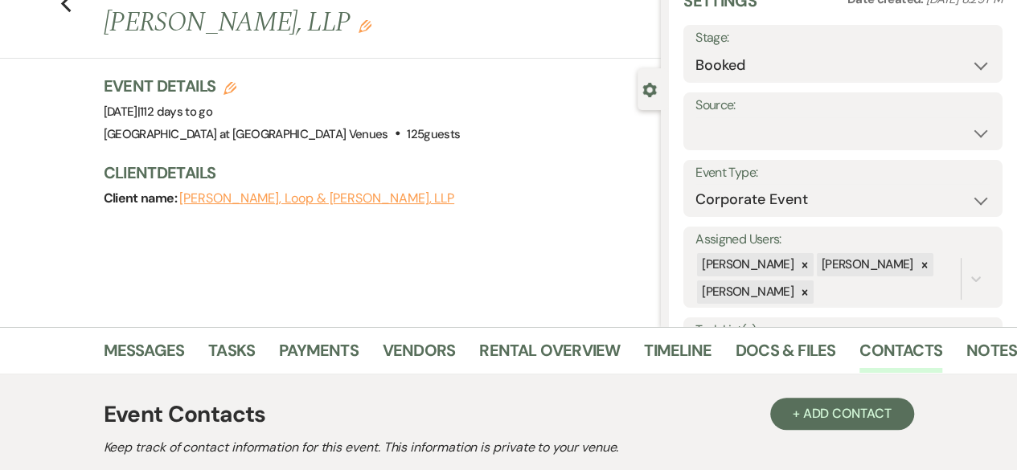
scroll to position [0, 0]
